Goal: Information Seeking & Learning: Understand process/instructions

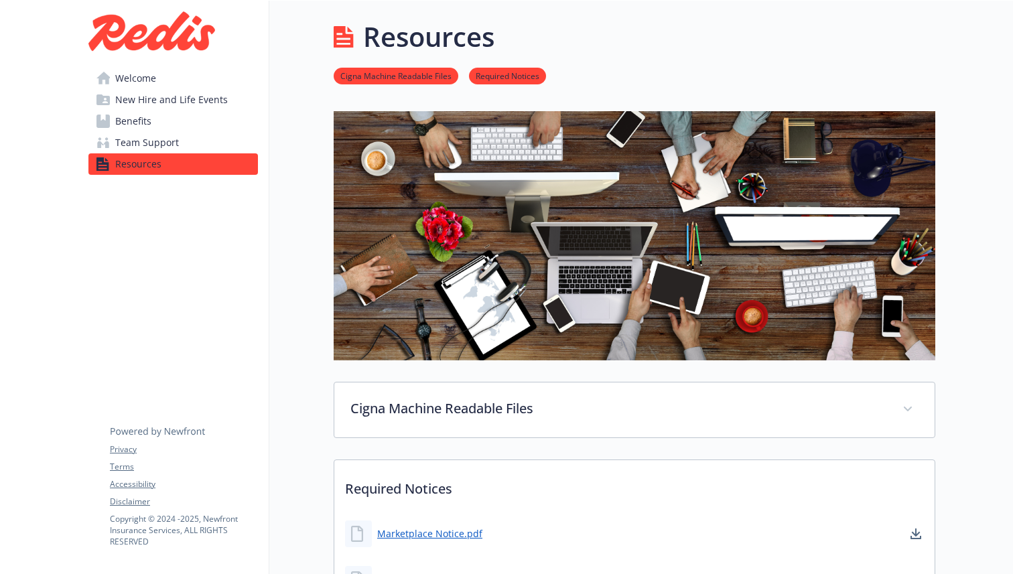
scroll to position [396, 0]
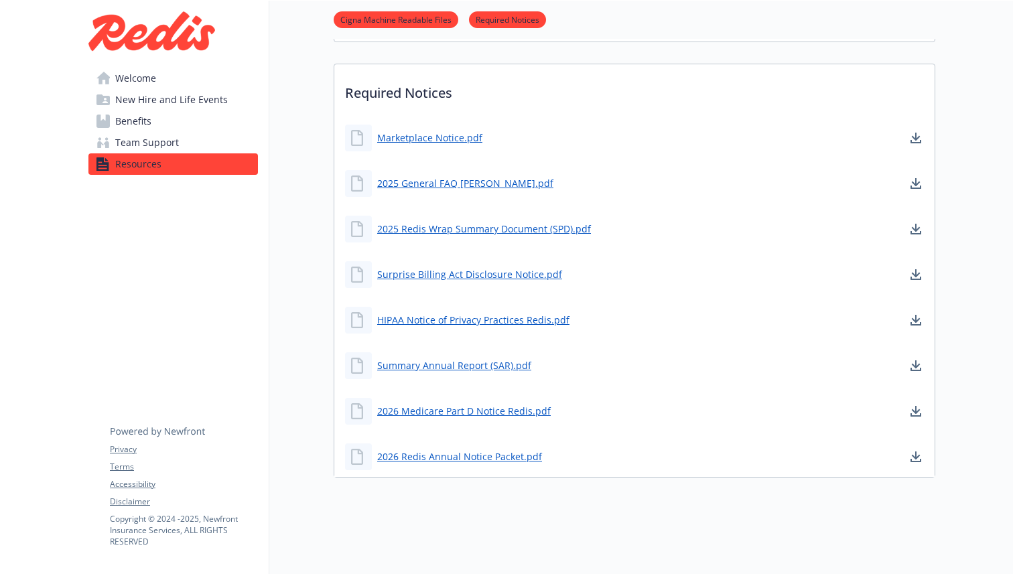
click at [188, 122] on link "Benefits" at bounding box center [173, 121] width 170 height 21
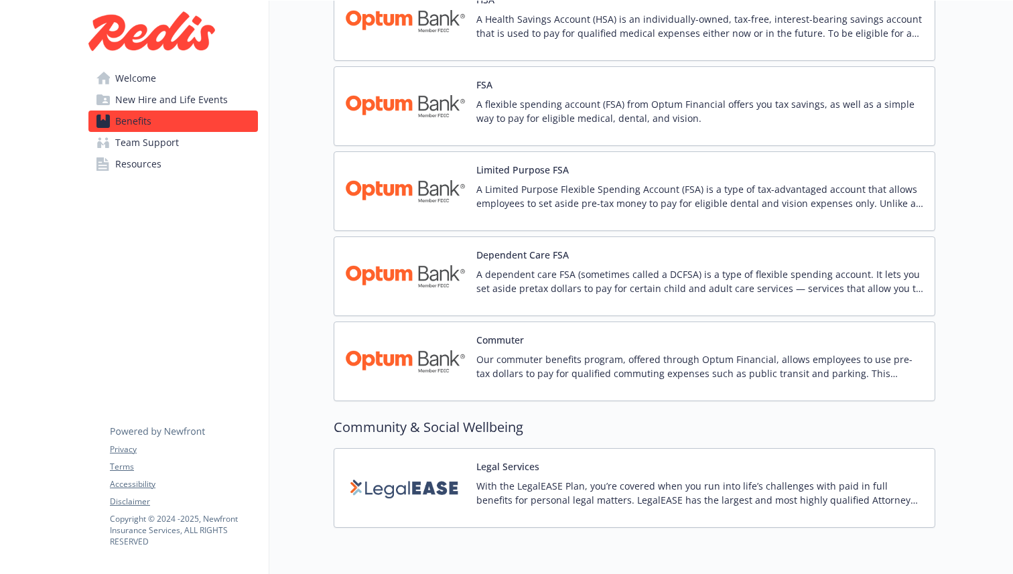
scroll to position [2041, 0]
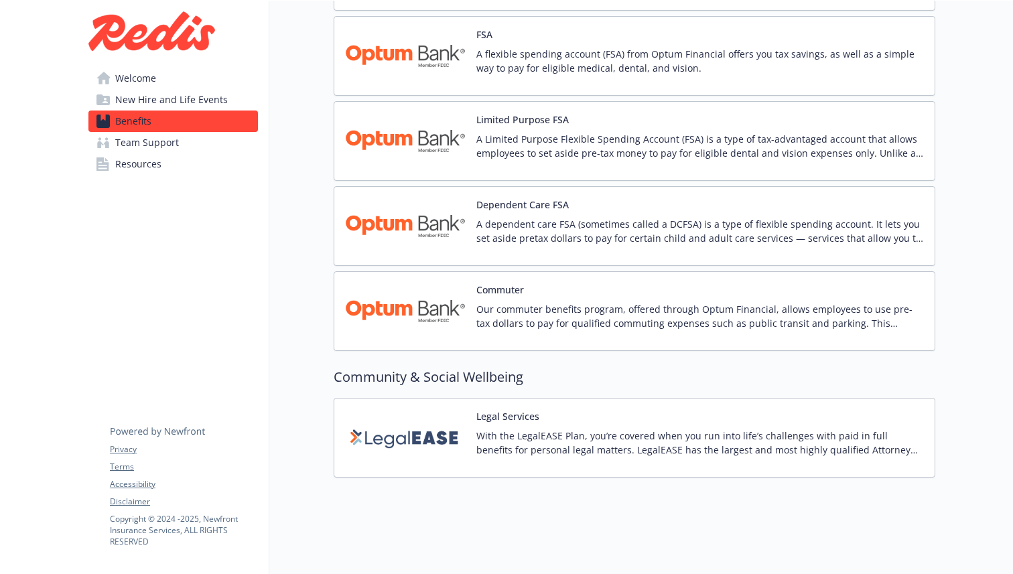
click at [212, 140] on link "Team Support" at bounding box center [173, 142] width 170 height 21
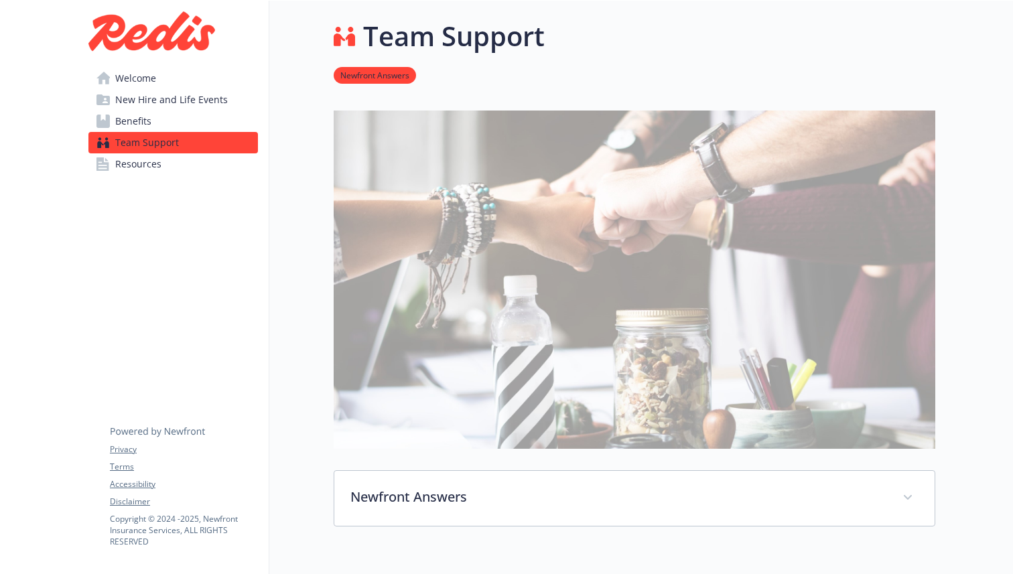
scroll to position [217, 0]
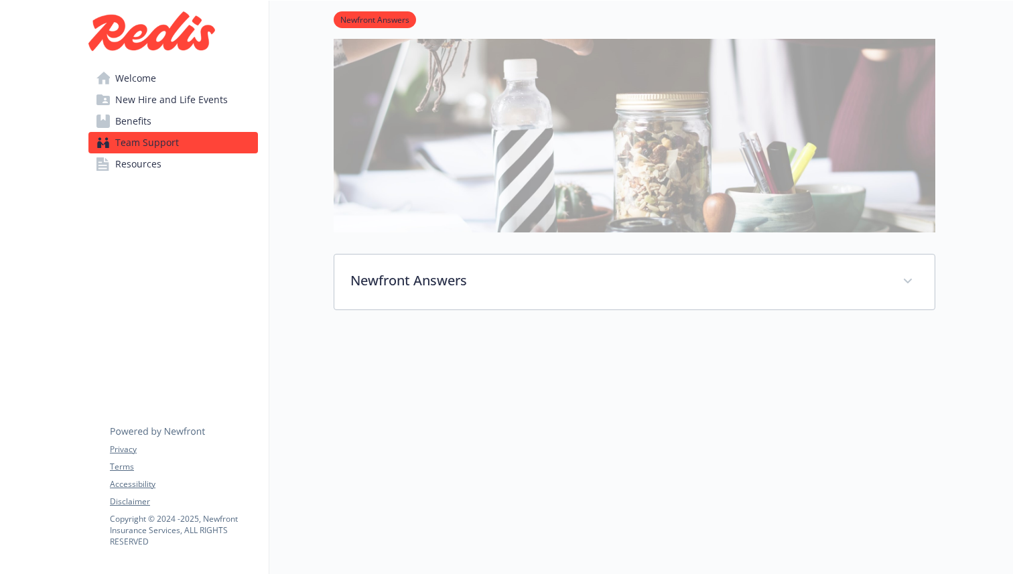
click at [188, 92] on span "New Hire and Life Events" at bounding box center [171, 99] width 113 height 21
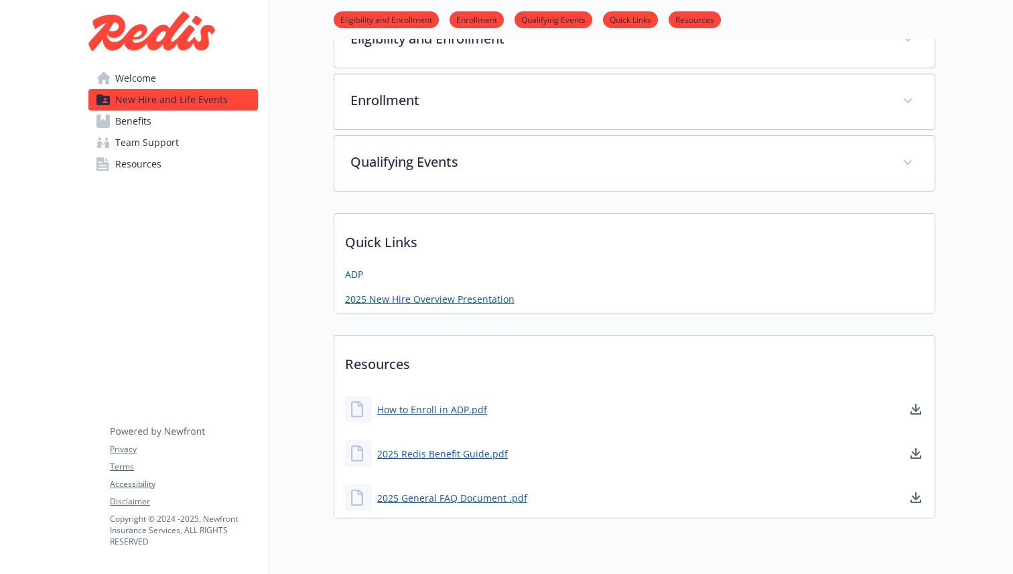
scroll to position [363, 0]
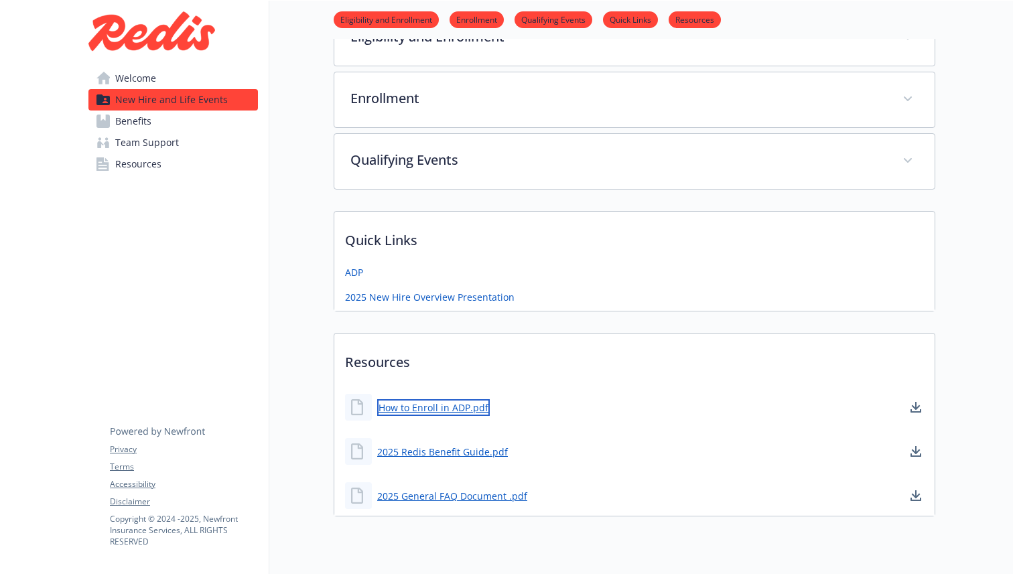
click at [420, 412] on link "How to Enroll in ADP.pdf" at bounding box center [433, 407] width 113 height 17
